Goal: Find specific page/section: Find specific page/section

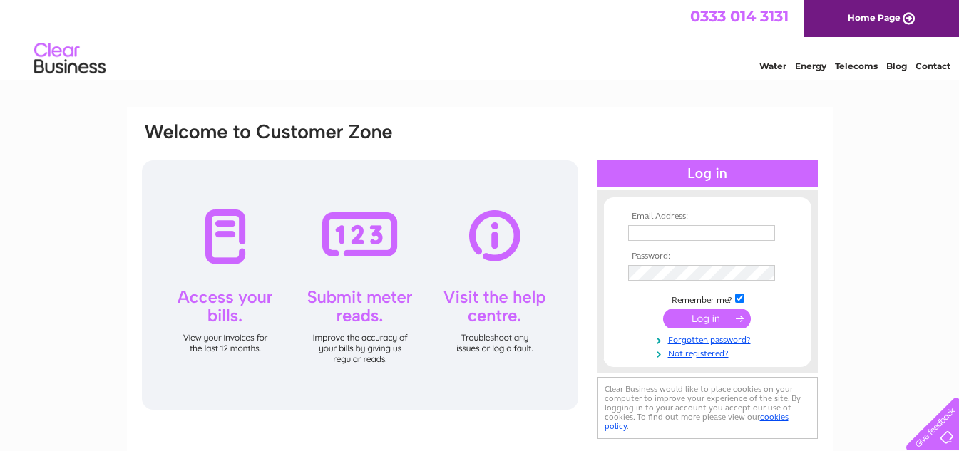
click at [655, 234] on input "text" at bounding box center [701, 233] width 147 height 16
type input "markmolesworth12@gmail.com"
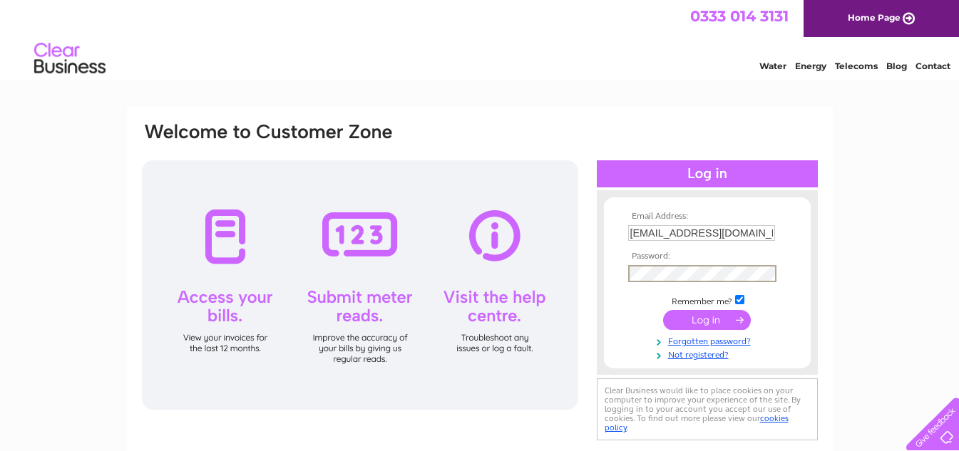
click at [706, 319] on input "submit" at bounding box center [707, 320] width 88 height 20
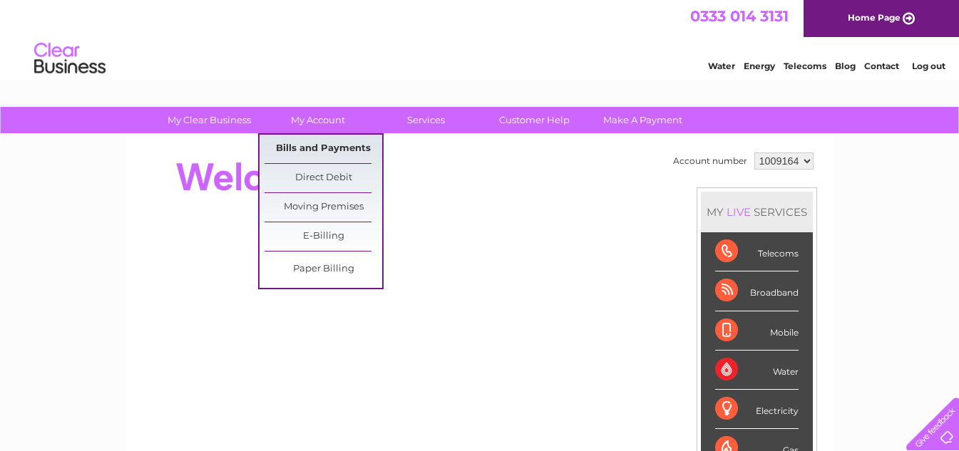
click at [324, 145] on link "Bills and Payments" at bounding box center [323, 149] width 118 height 29
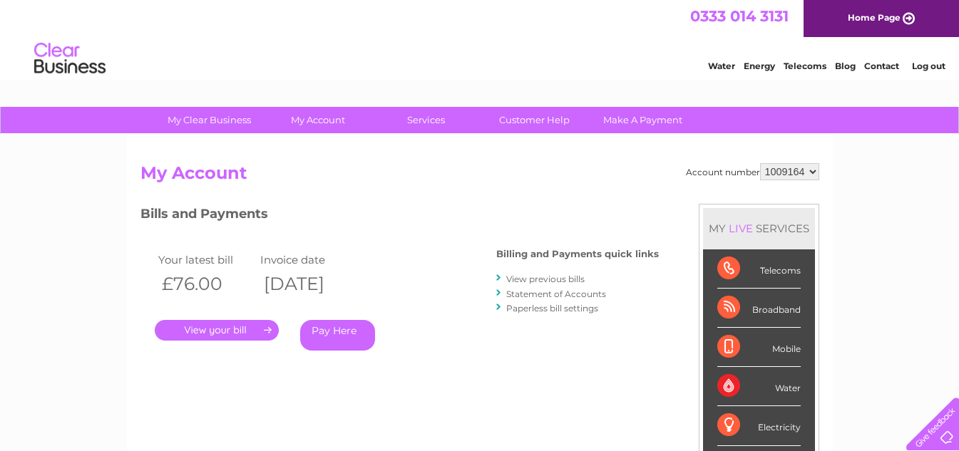
click at [220, 330] on link "." at bounding box center [217, 330] width 124 height 21
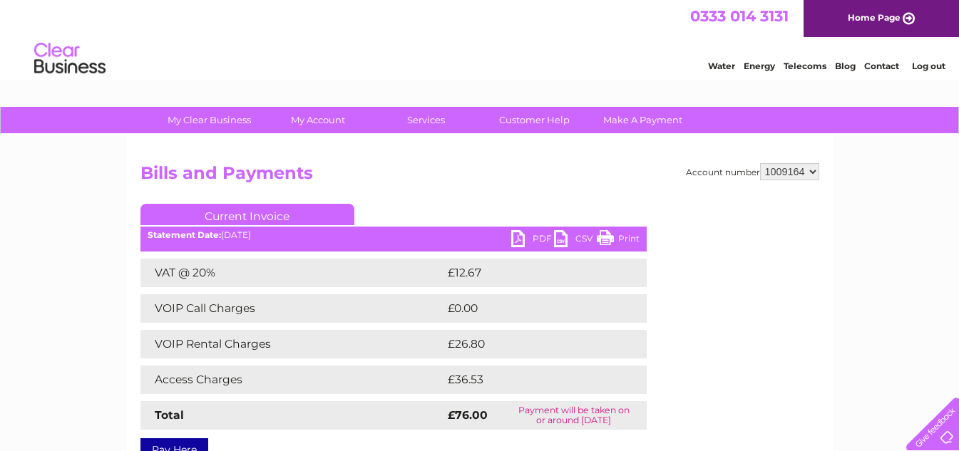
click at [608, 237] on link "Print" at bounding box center [617, 240] width 43 height 21
